Goal: Task Accomplishment & Management: Complete application form

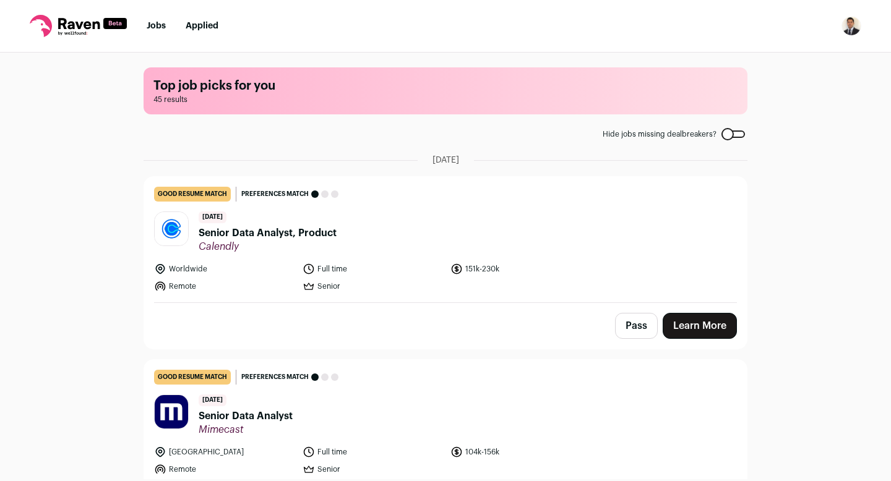
click at [226, 234] on span "Senior Data Analyst, Product" at bounding box center [268, 233] width 138 height 15
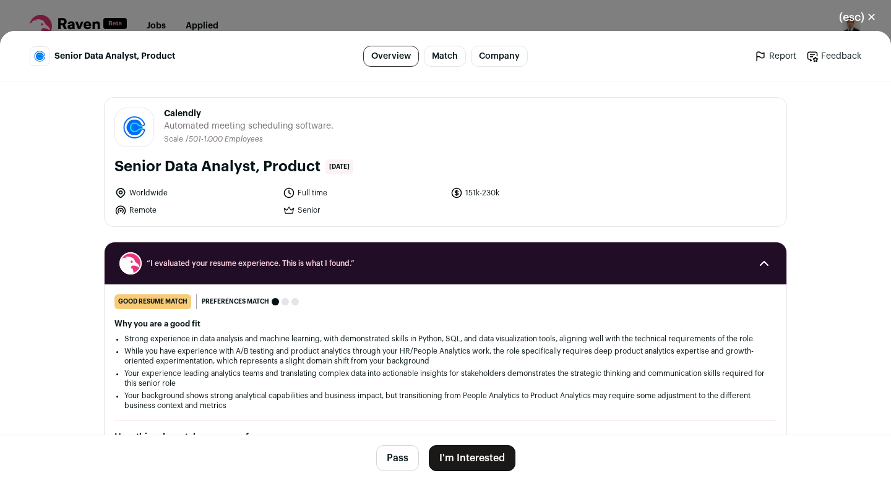
click at [461, 459] on button "I'm Interested" at bounding box center [472, 458] width 87 height 26
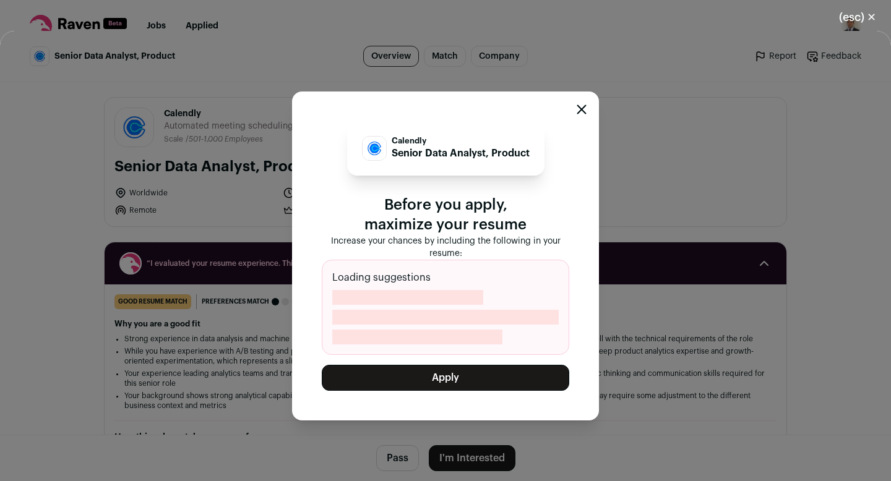
click at [456, 385] on button "Apply" at bounding box center [445, 378] width 247 height 26
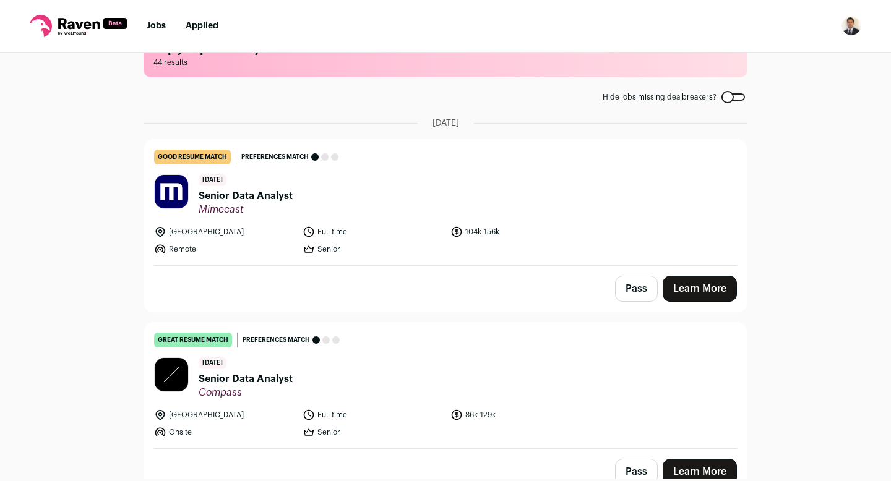
scroll to position [41, 0]
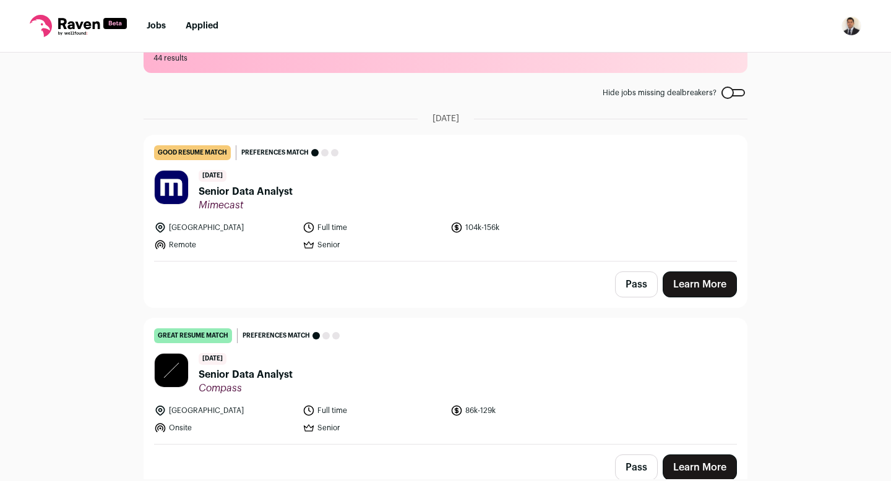
click at [697, 283] on link "Learn More" at bounding box center [700, 285] width 74 height 26
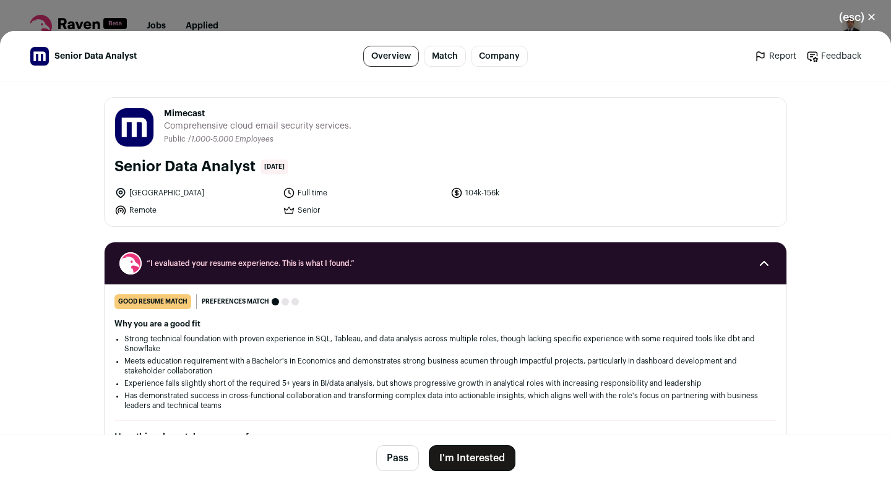
click at [460, 456] on button "I'm Interested" at bounding box center [472, 458] width 87 height 26
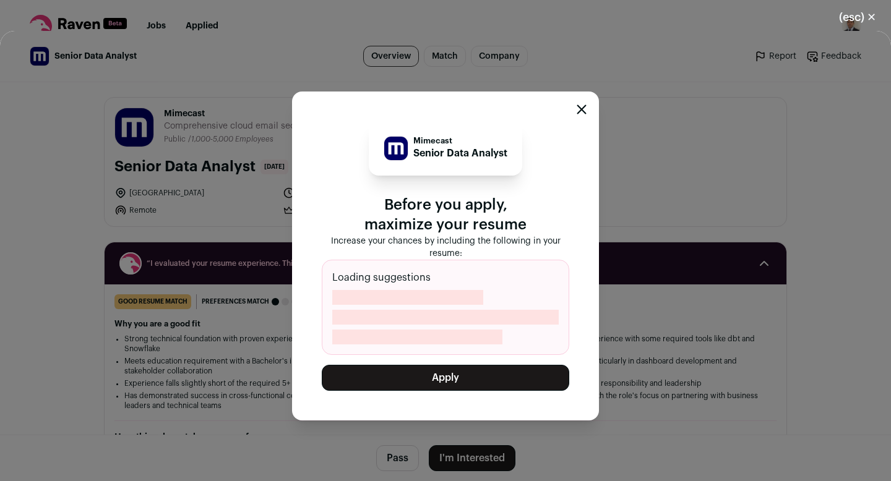
click at [455, 376] on button "Apply" at bounding box center [445, 378] width 247 height 26
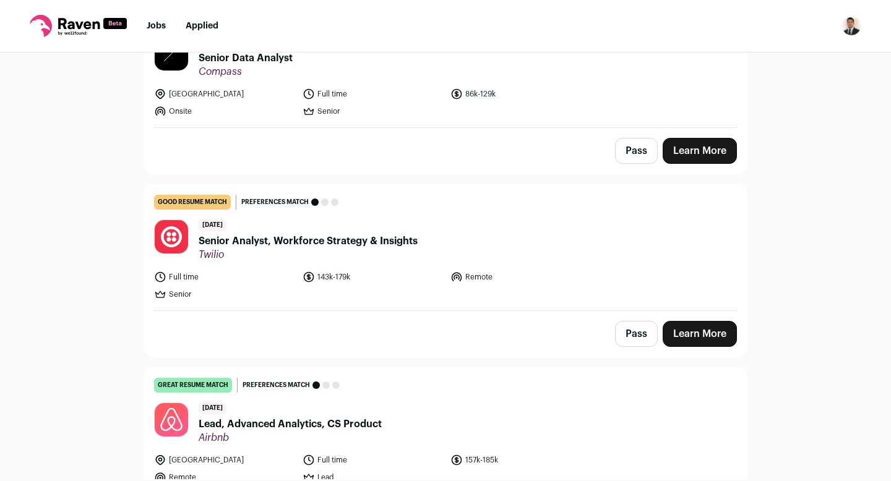
scroll to position [92, 0]
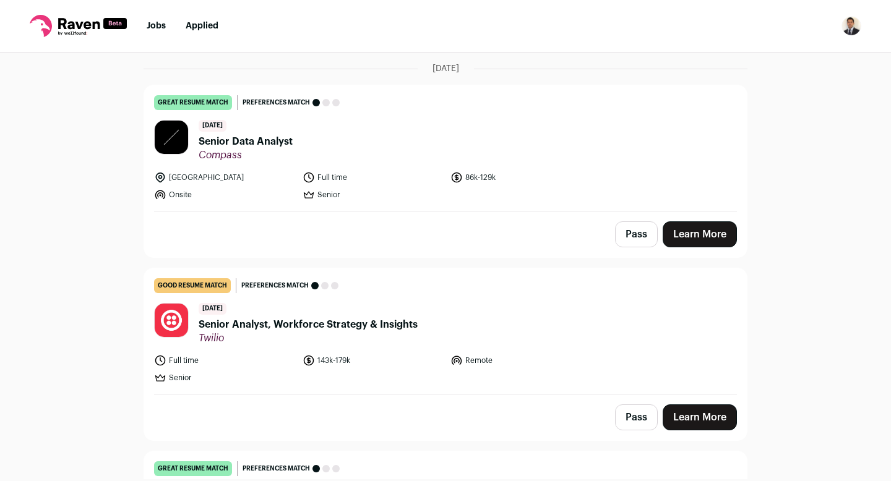
click at [640, 236] on button "Pass" at bounding box center [636, 234] width 43 height 26
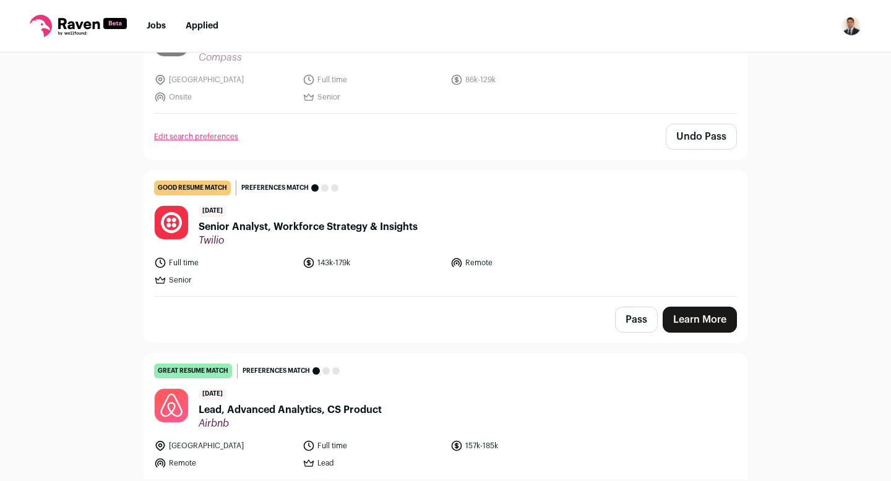
scroll to position [190, 0]
click at [705, 328] on link "Learn More" at bounding box center [700, 319] width 74 height 26
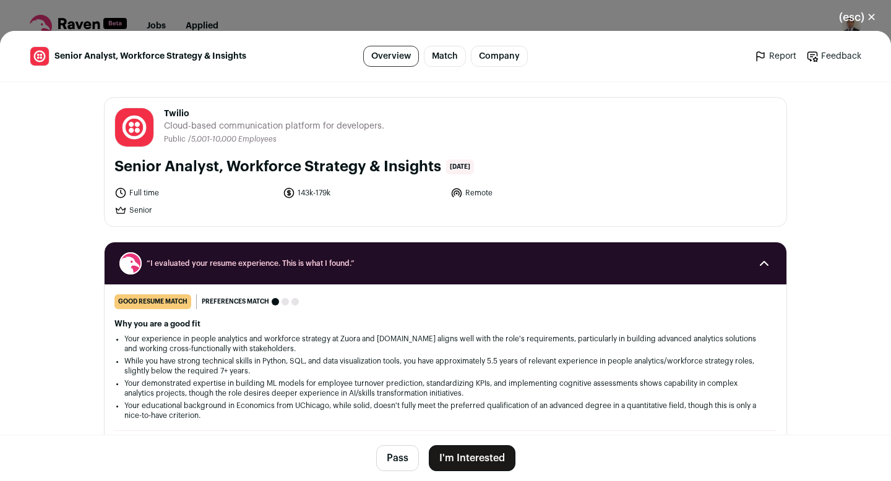
click at [448, 456] on button "I'm Interested" at bounding box center [472, 458] width 87 height 26
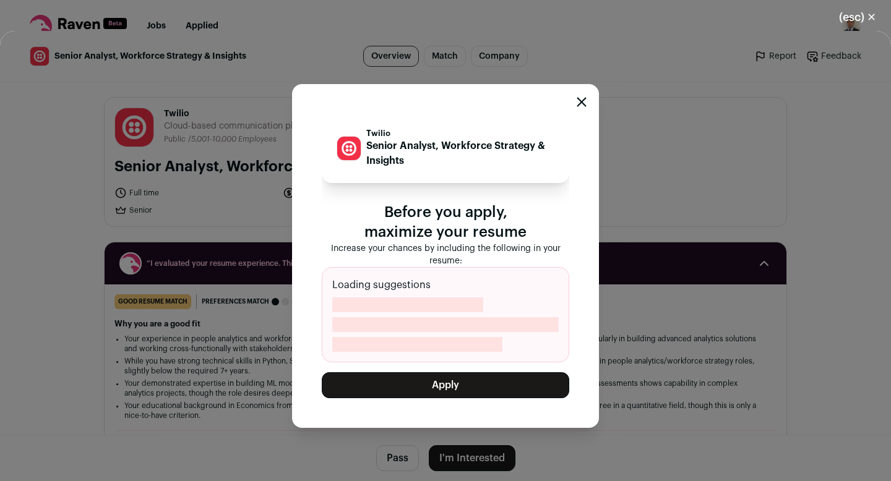
click at [445, 383] on button "Apply" at bounding box center [445, 385] width 247 height 26
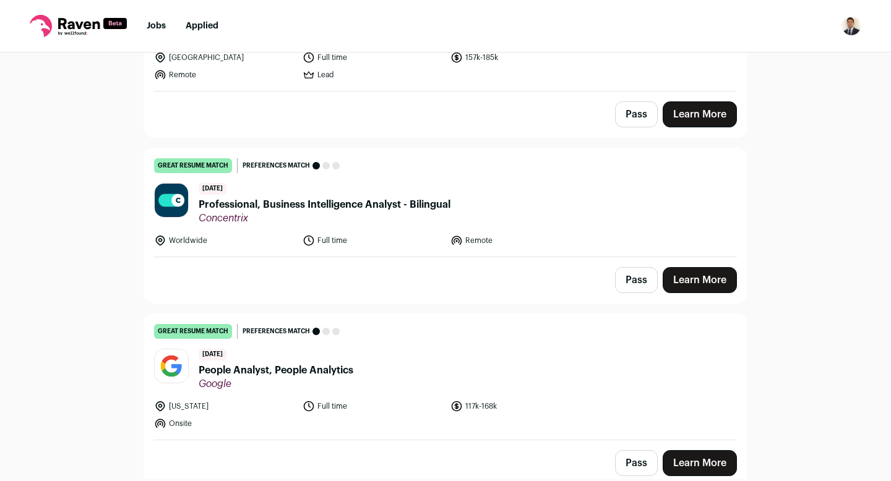
scroll to position [397, 0]
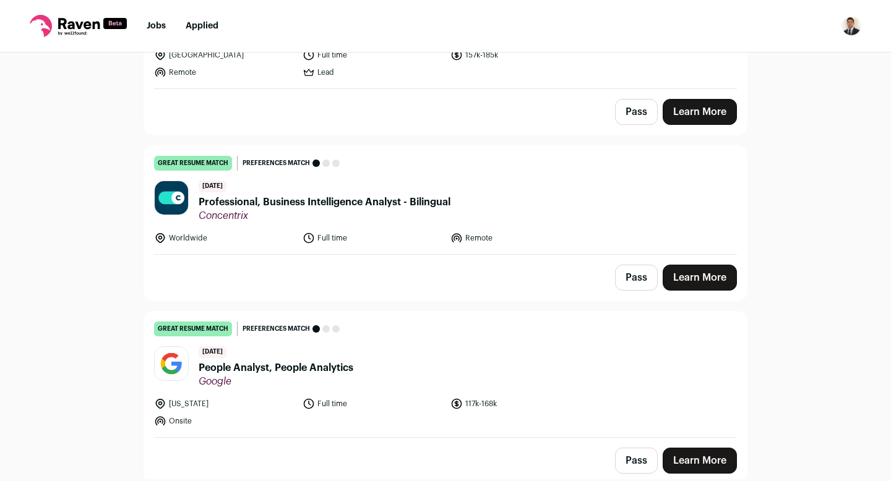
click at [687, 278] on link "Learn More" at bounding box center [700, 278] width 74 height 26
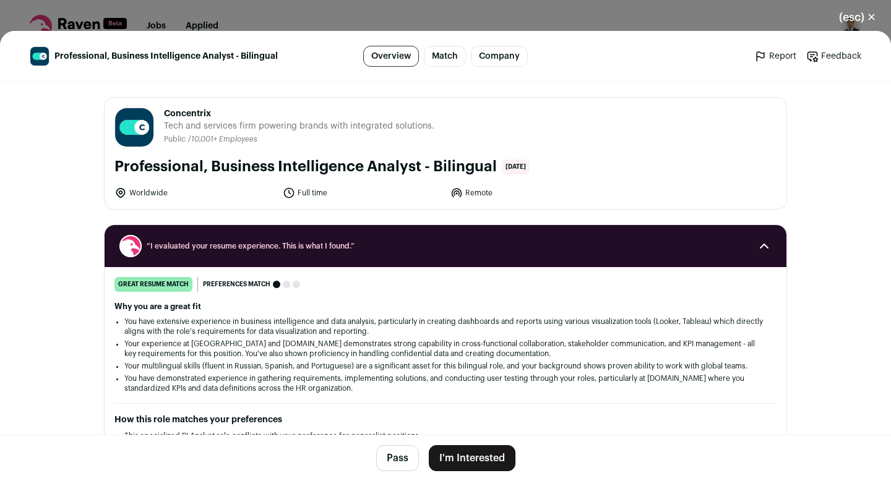
click at [455, 458] on button "I'm Interested" at bounding box center [472, 458] width 87 height 26
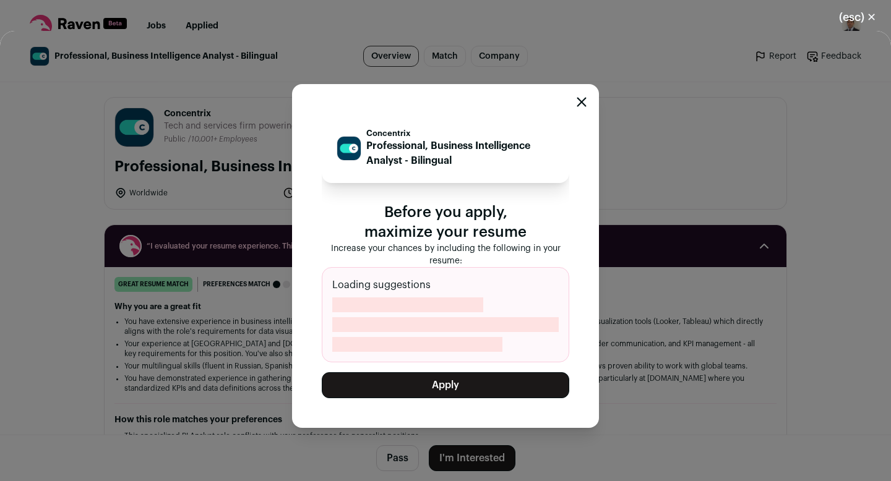
click at [459, 386] on button "Apply" at bounding box center [445, 385] width 247 height 26
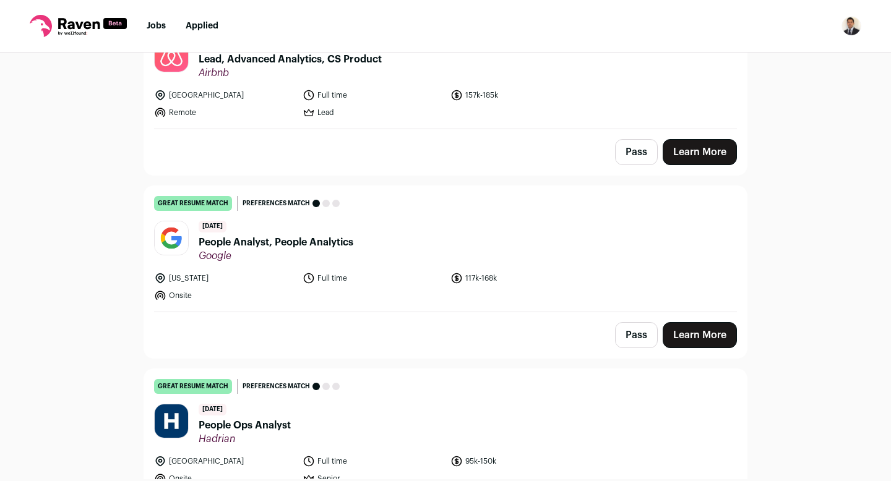
scroll to position [340, 0]
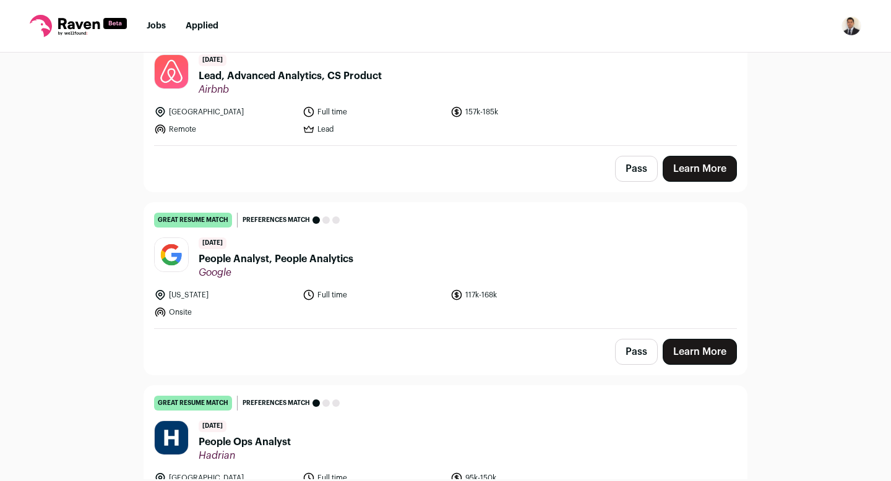
click at [693, 351] on link "Learn More" at bounding box center [700, 352] width 74 height 26
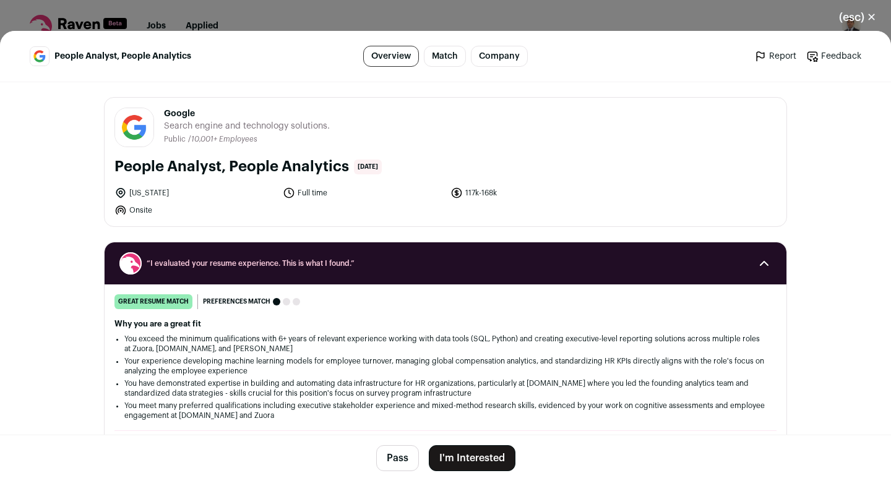
click at [453, 461] on button "I'm Interested" at bounding box center [472, 458] width 87 height 26
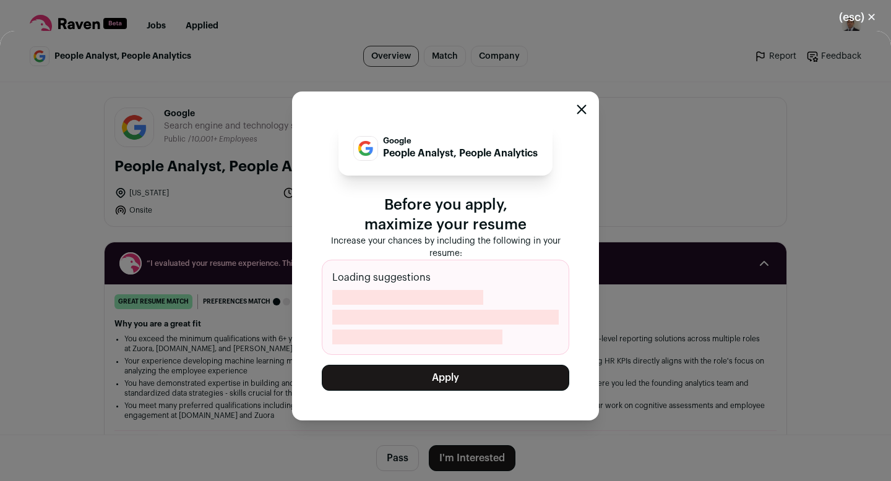
click at [447, 379] on button "Apply" at bounding box center [445, 378] width 247 height 26
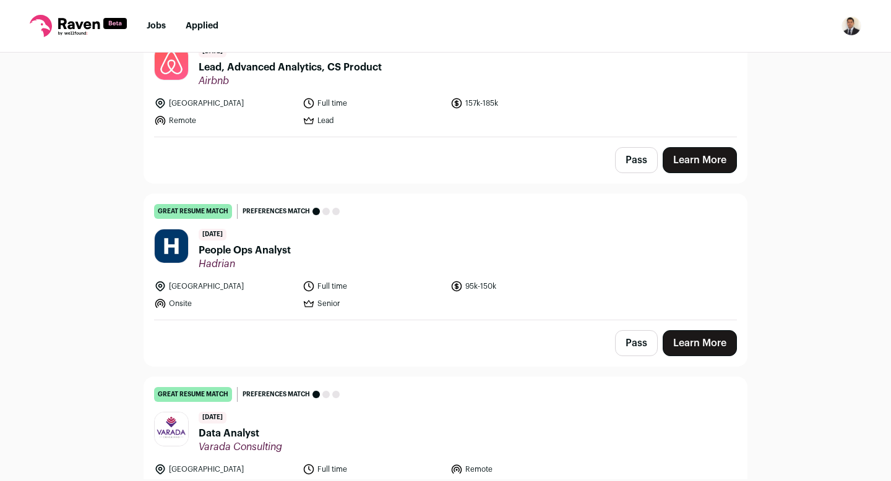
scroll to position [335, 0]
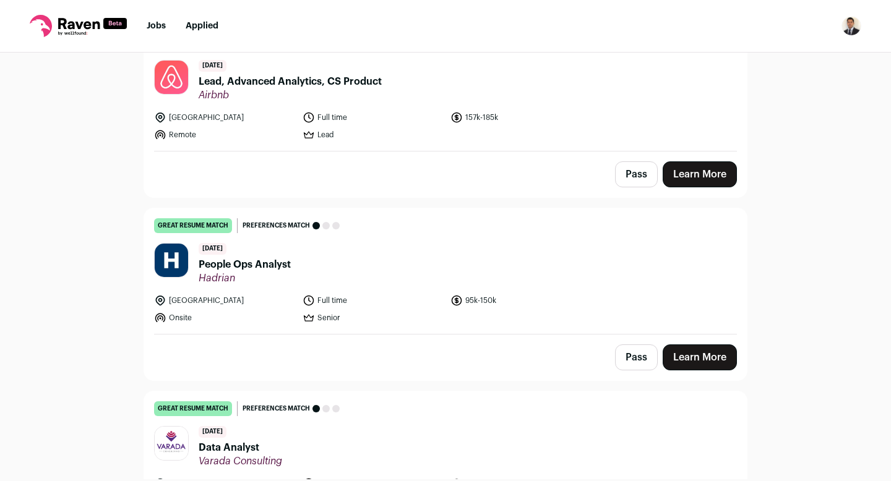
click at [646, 357] on button "Pass" at bounding box center [636, 358] width 43 height 26
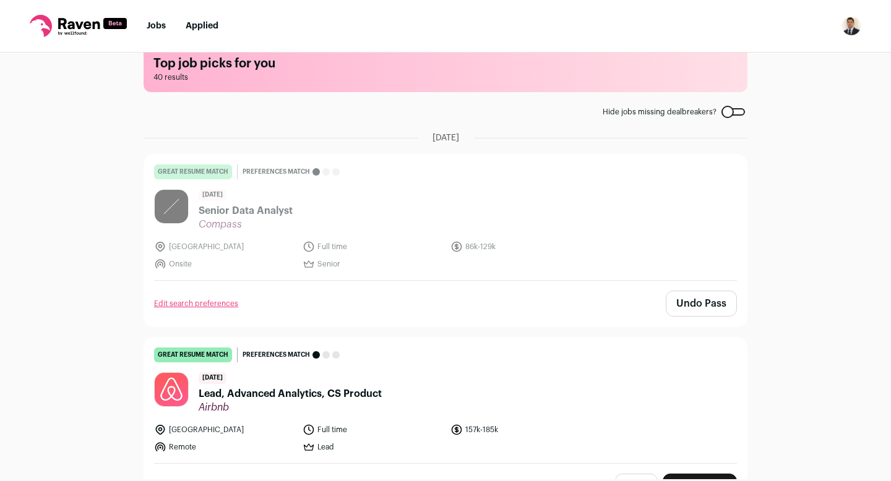
scroll to position [0, 0]
